Goal: Transaction & Acquisition: Download file/media

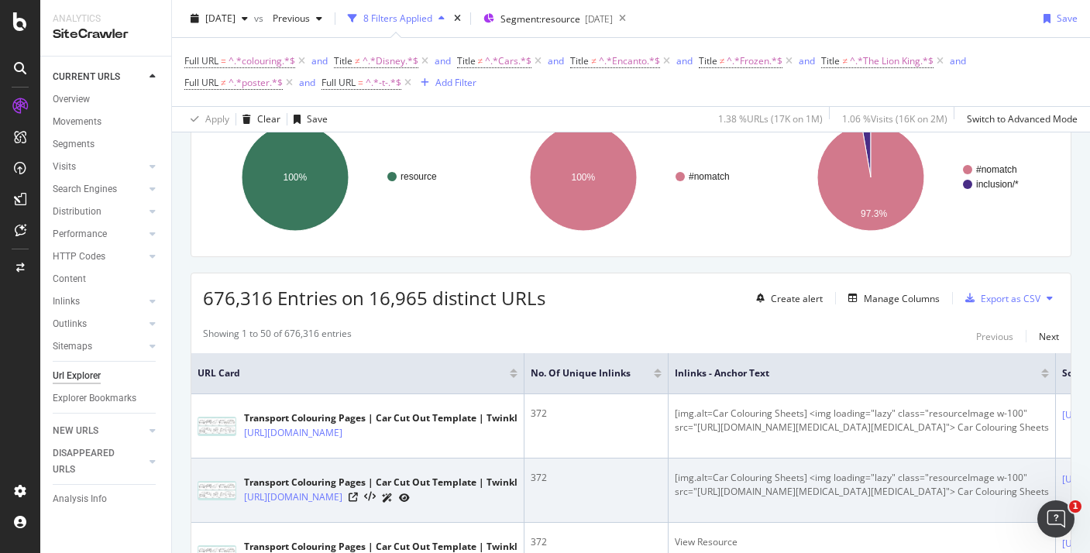
scroll to position [137, 0]
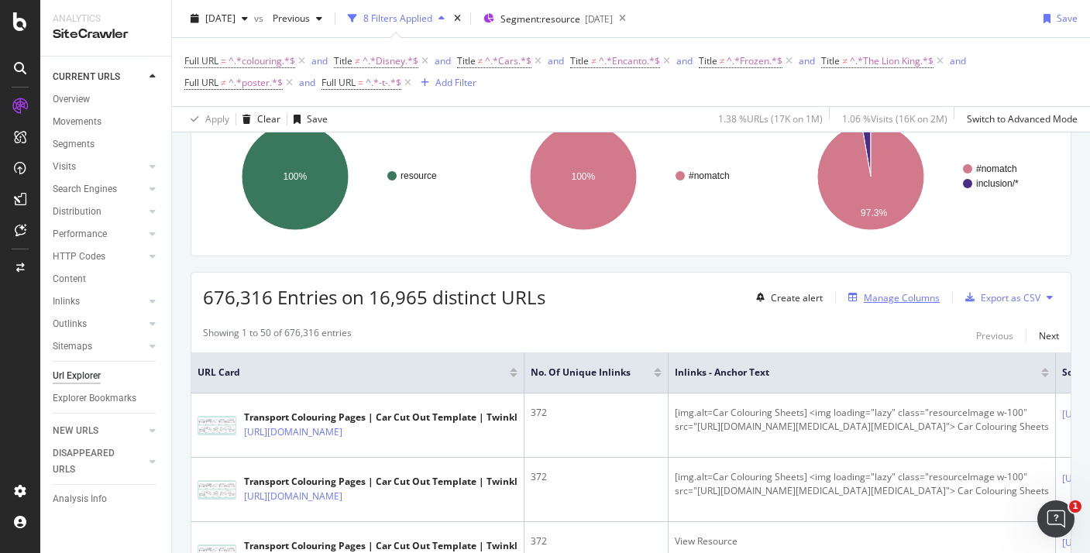
click at [865, 298] on div "Manage Columns" at bounding box center [902, 297] width 76 height 13
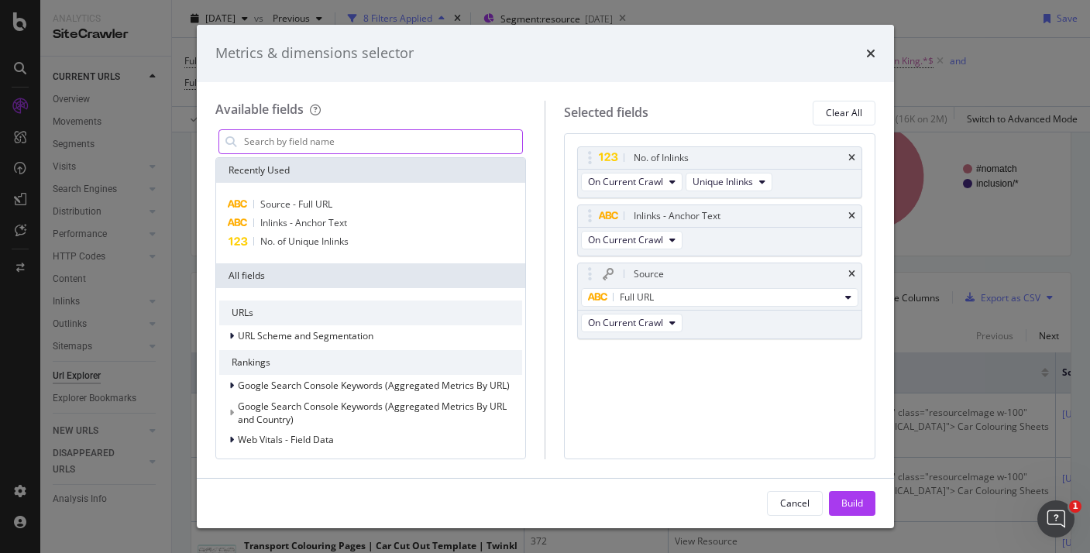
click at [401, 139] on input "modal" at bounding box center [383, 141] width 280 height 23
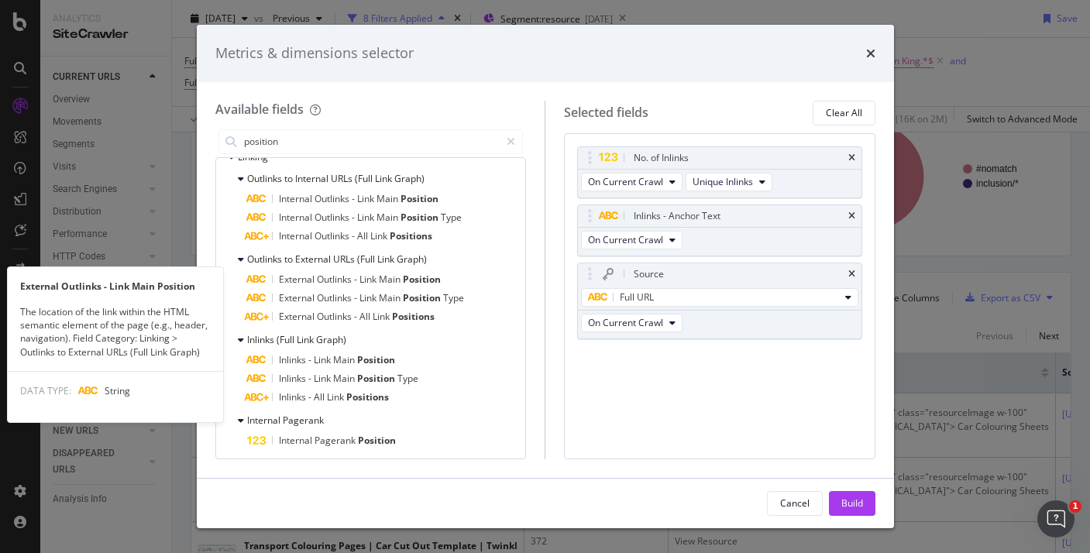
scroll to position [301, 0]
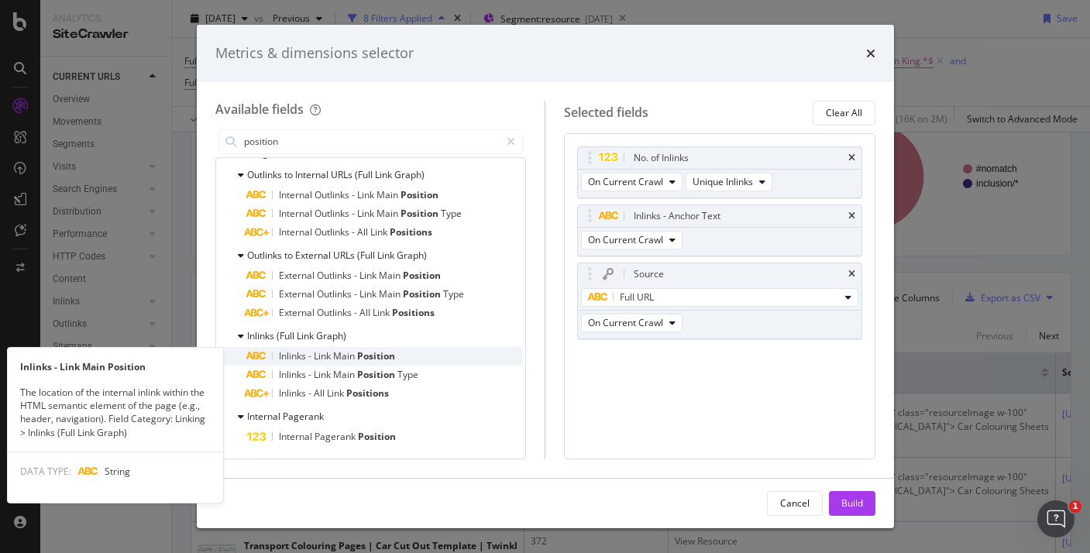
type input "position"
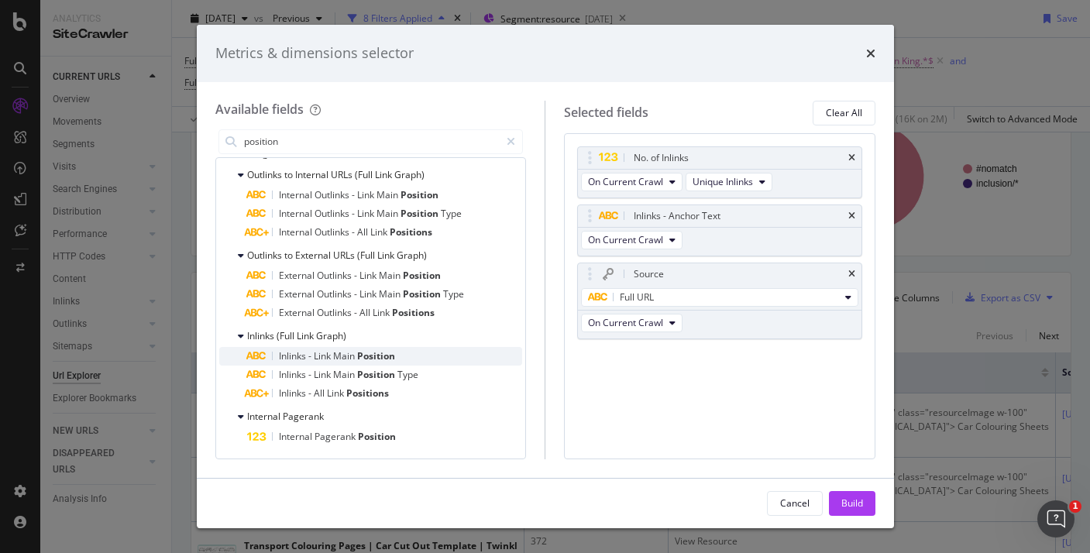
click at [386, 358] on span "Position" at bounding box center [376, 355] width 38 height 13
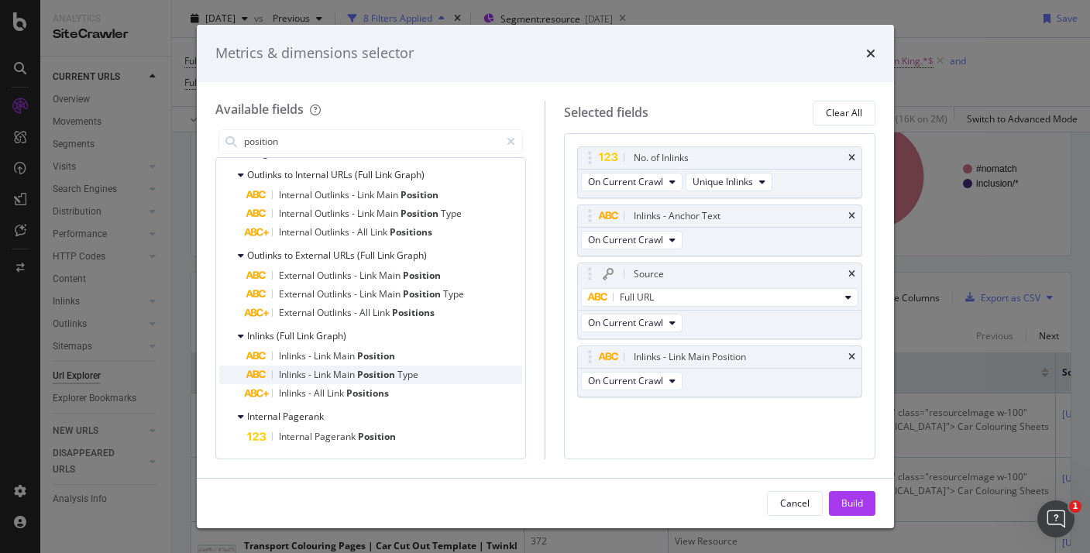
click at [393, 372] on span "Position" at bounding box center [377, 374] width 40 height 13
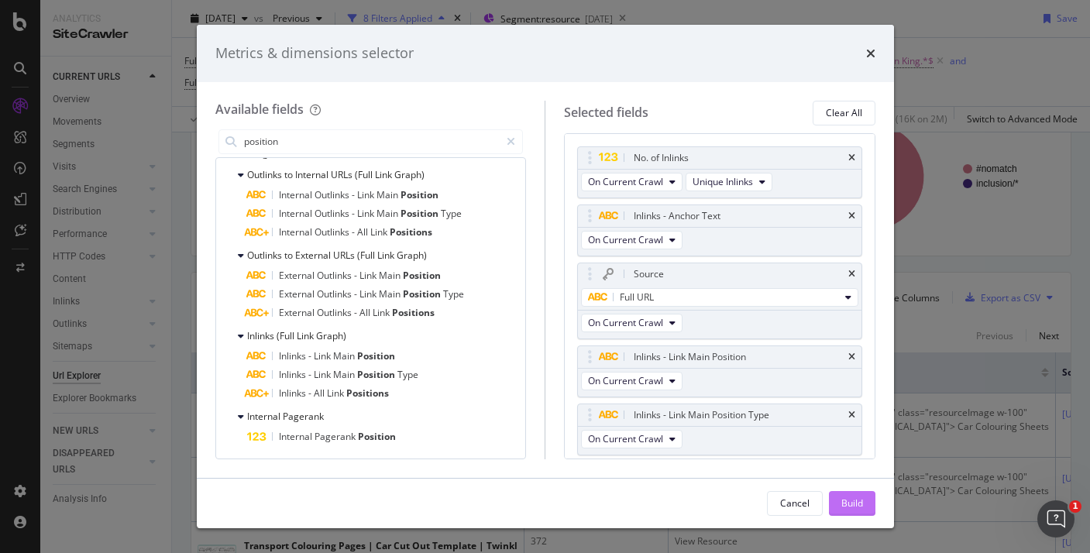
click at [850, 501] on div "Build" at bounding box center [852, 503] width 22 height 13
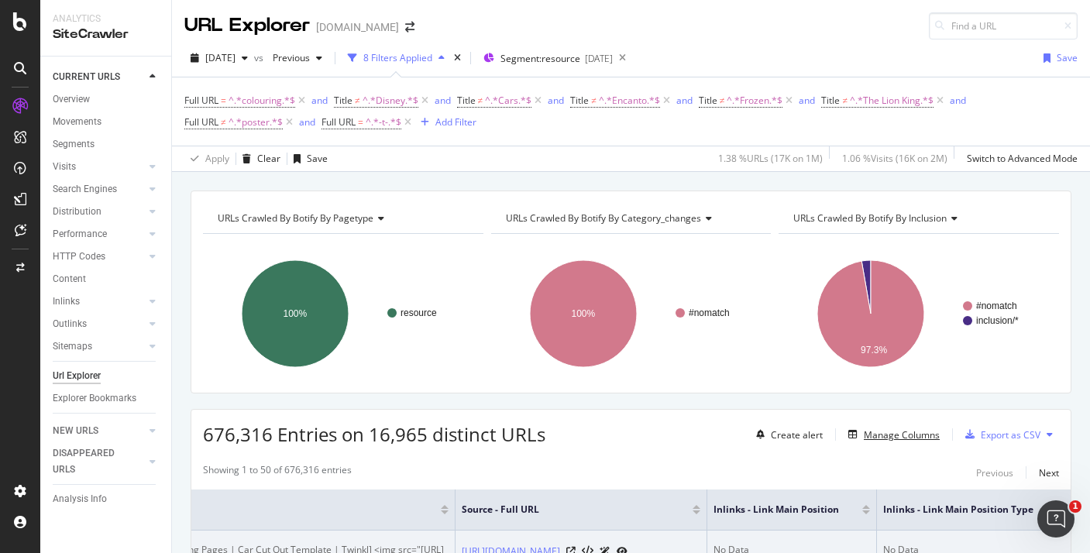
scroll to position [96, 0]
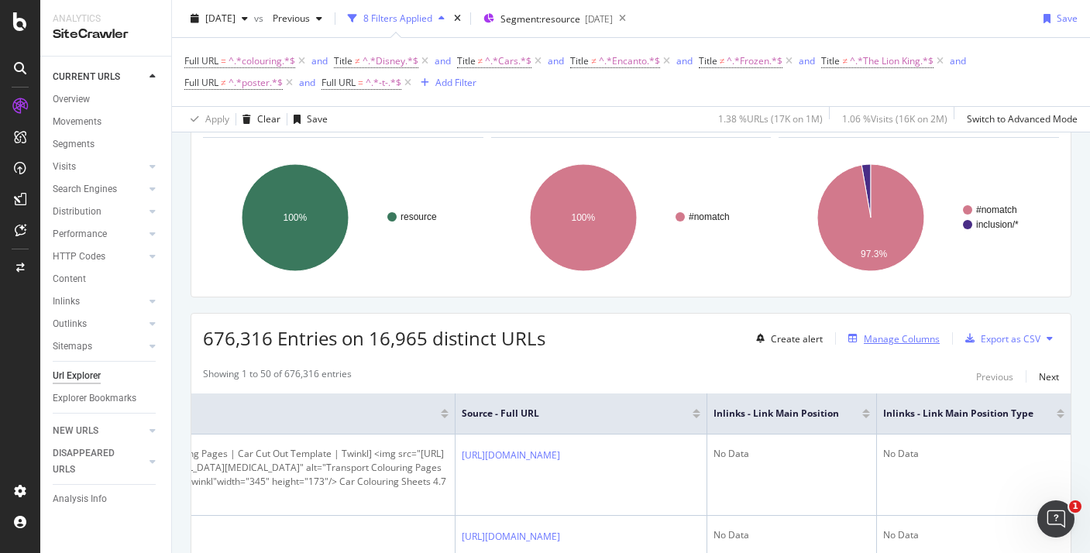
click at [876, 342] on div "Manage Columns" at bounding box center [902, 338] width 76 height 13
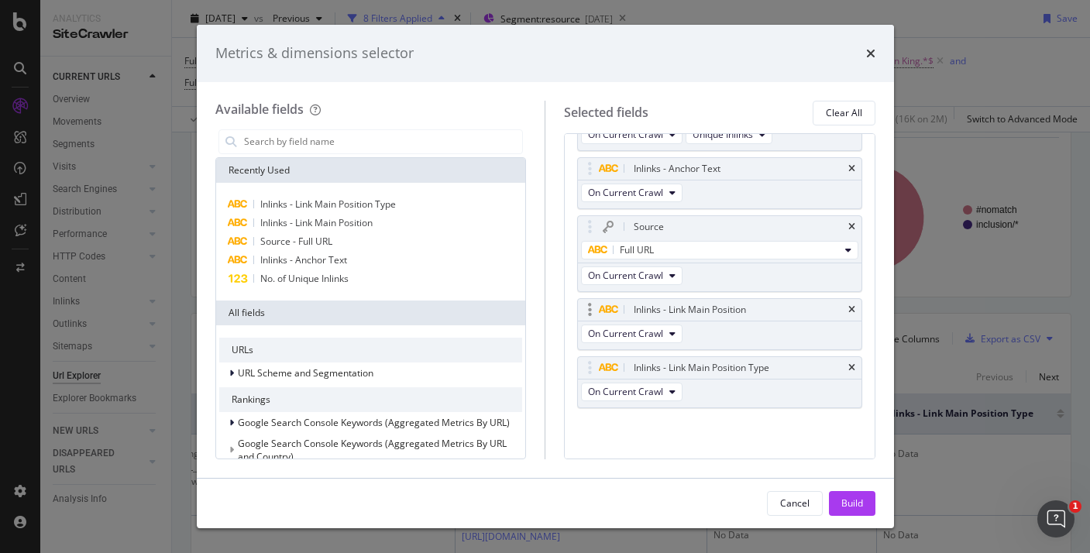
scroll to position [48, 0]
click at [854, 366] on icon "times" at bounding box center [851, 367] width 7 height 9
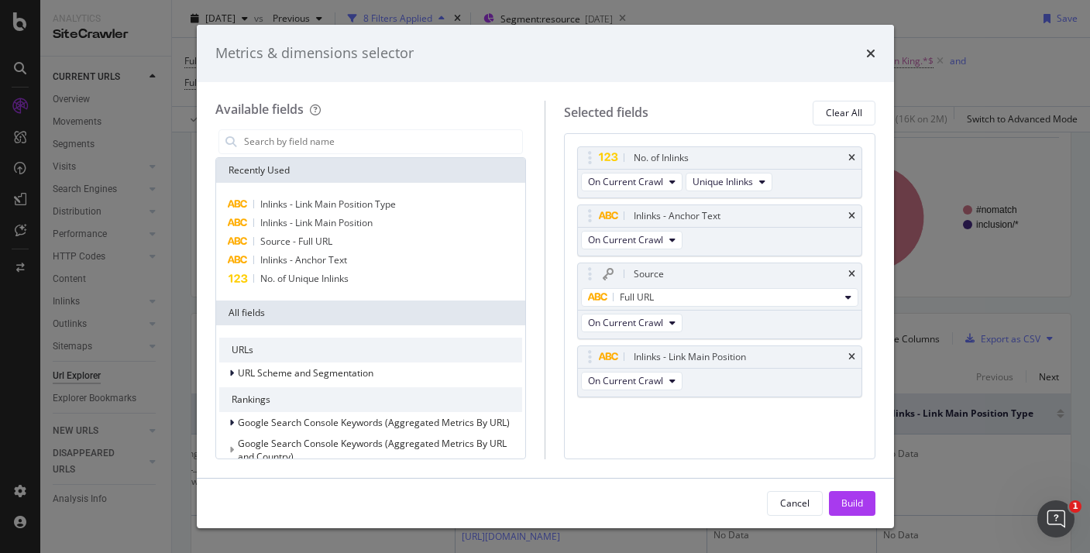
scroll to position [0, 0]
click at [848, 507] on div "Build" at bounding box center [852, 503] width 22 height 13
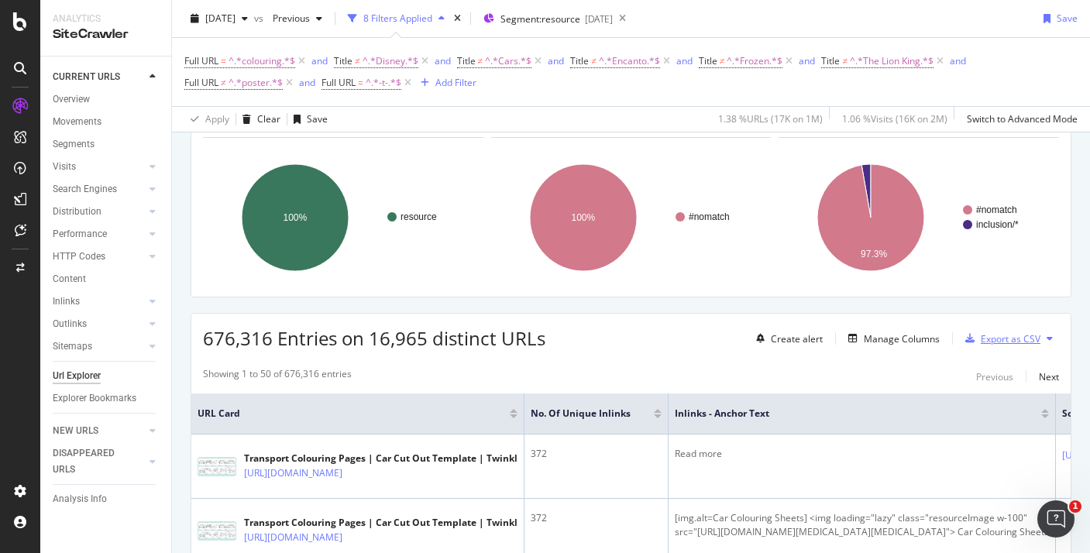
click at [1000, 331] on div "Export as CSV" at bounding box center [999, 338] width 81 height 23
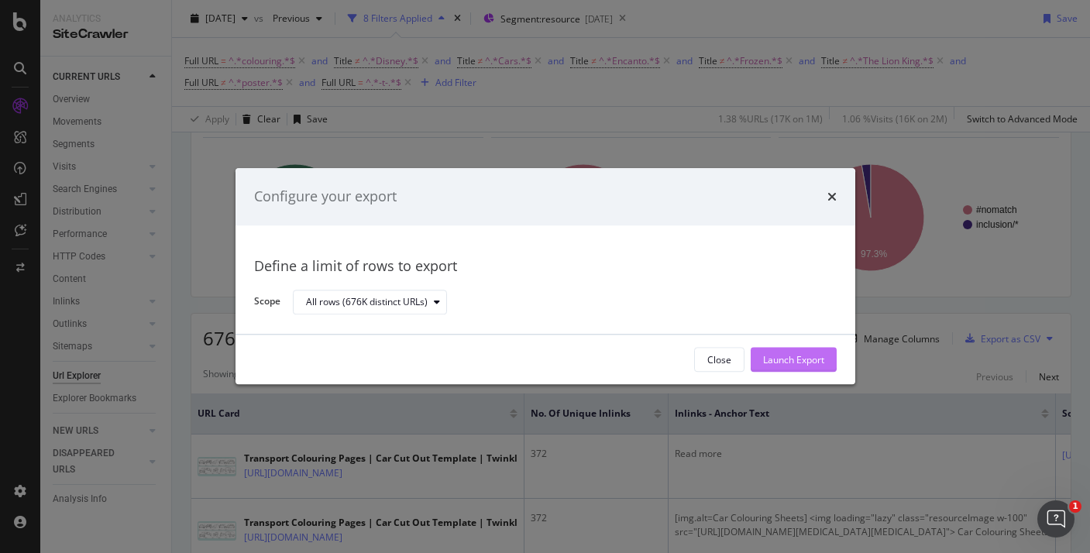
click at [780, 363] on div "Launch Export" at bounding box center [793, 359] width 61 height 13
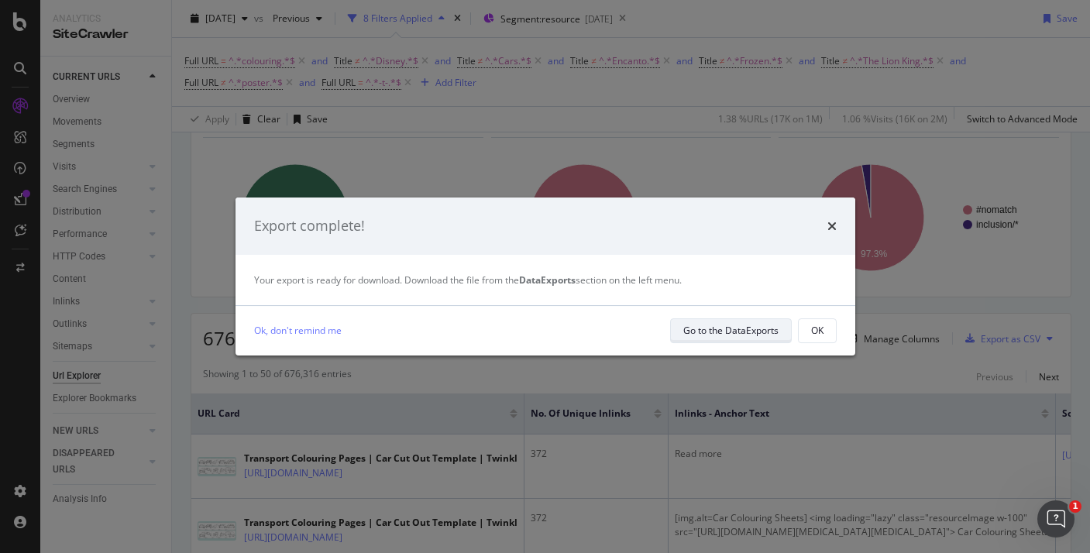
click at [766, 336] on div "Go to the DataExports" at bounding box center [730, 330] width 95 height 13
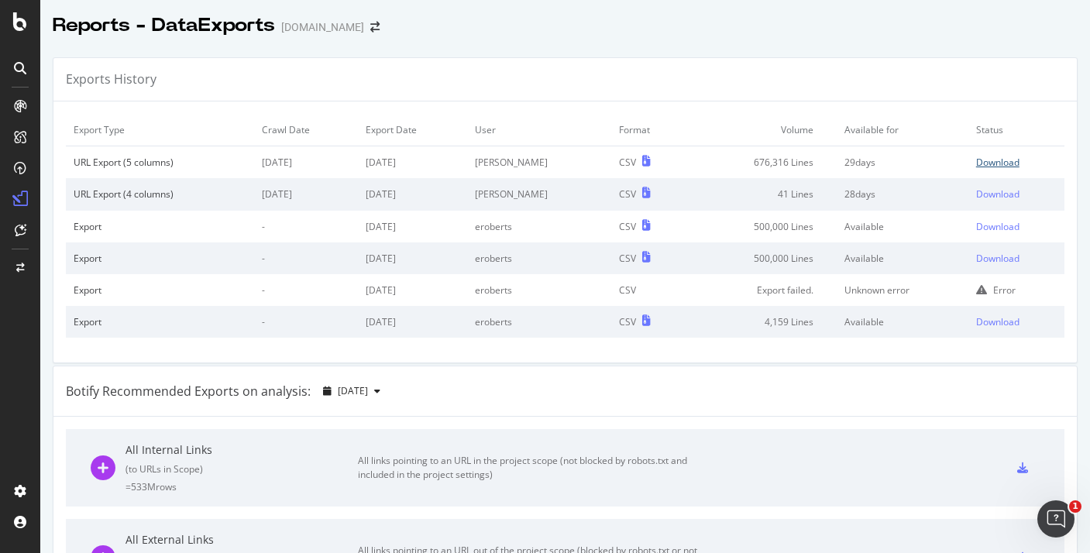
click at [1003, 157] on div "Download" at bounding box center [997, 162] width 43 height 13
